Goal: Navigation & Orientation: Find specific page/section

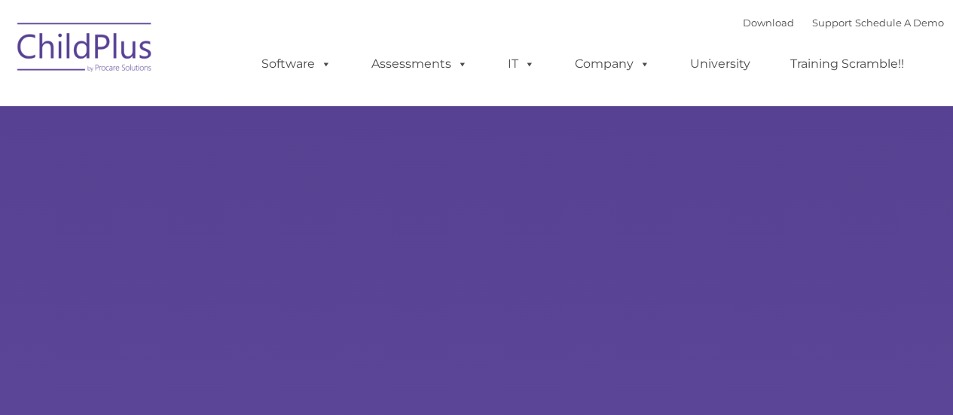
type input ""
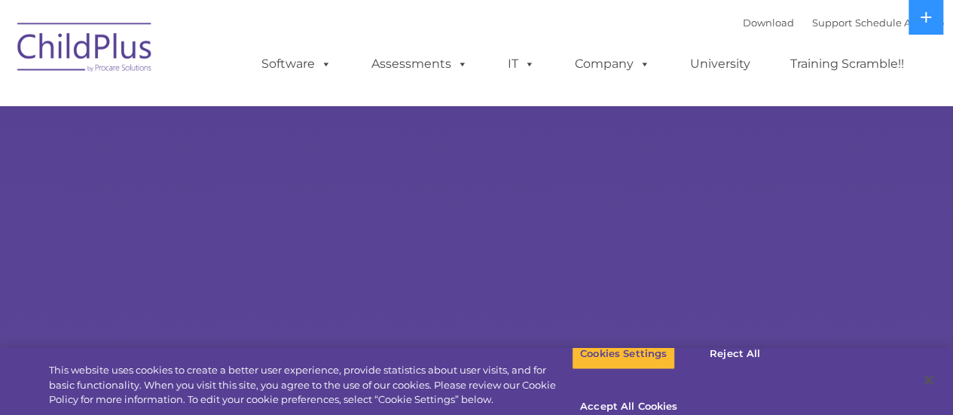
select select "MEDIUM"
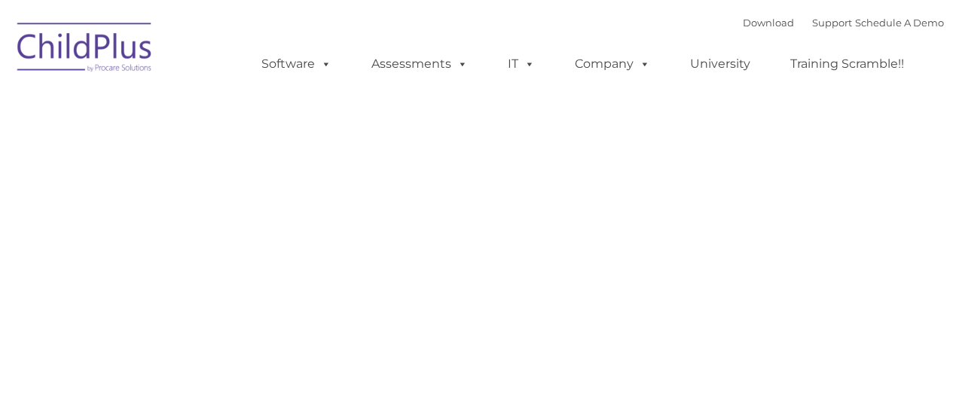
type input ""
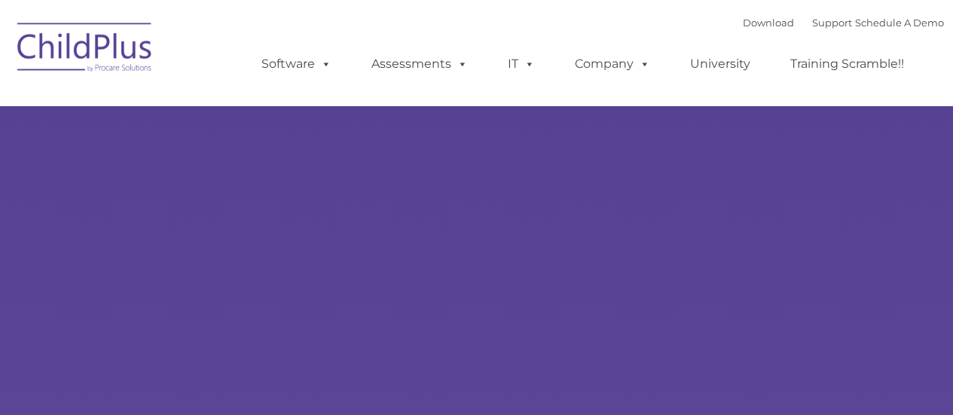
type input ""
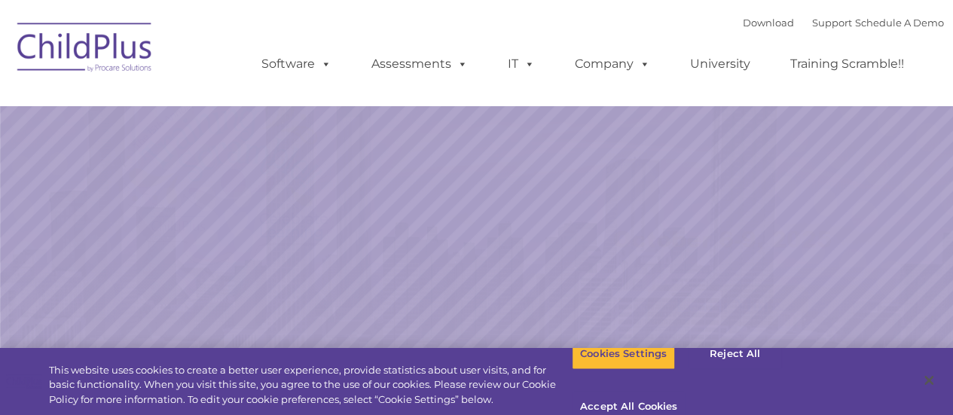
select select "MEDIUM"
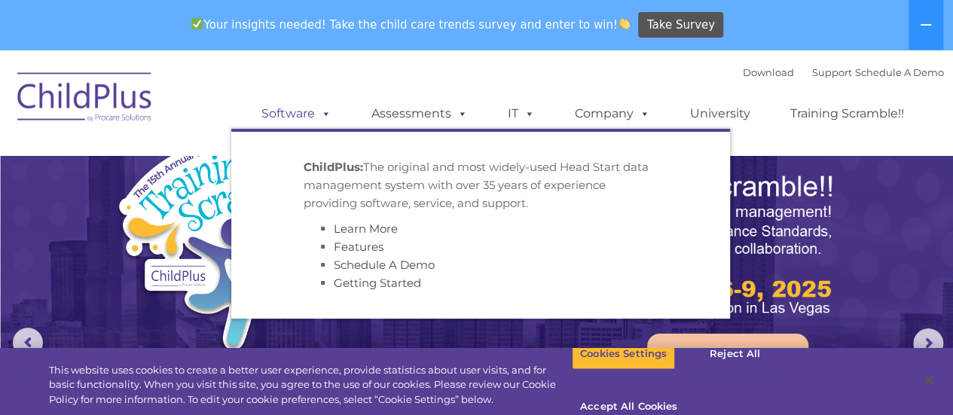
click at [318, 114] on span at bounding box center [323, 113] width 17 height 14
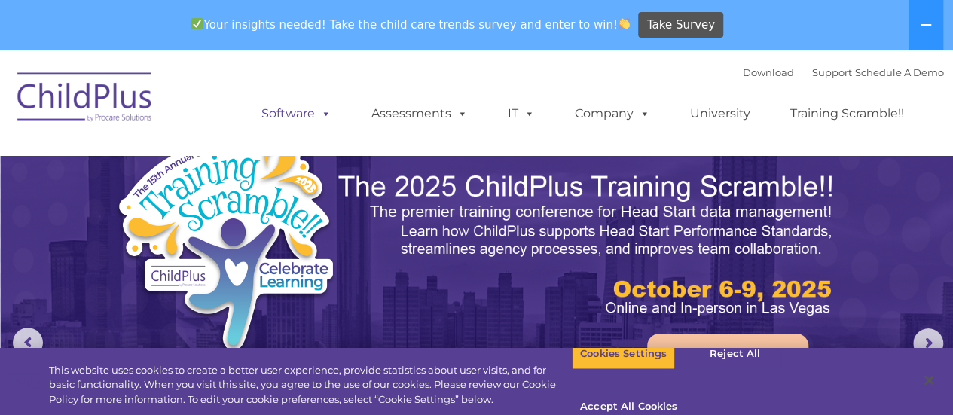
click at [319, 114] on span at bounding box center [323, 113] width 17 height 14
